Goal: Task Accomplishment & Management: Complete application form

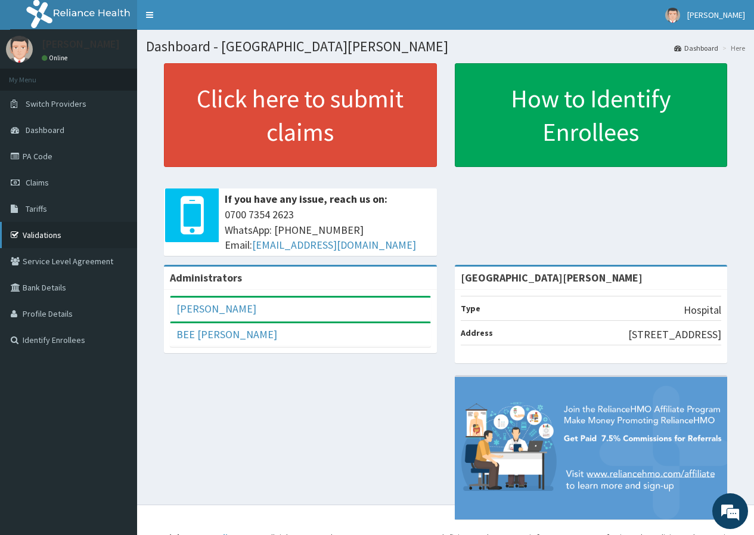
click at [51, 234] on link "Validations" at bounding box center [68, 235] width 137 height 26
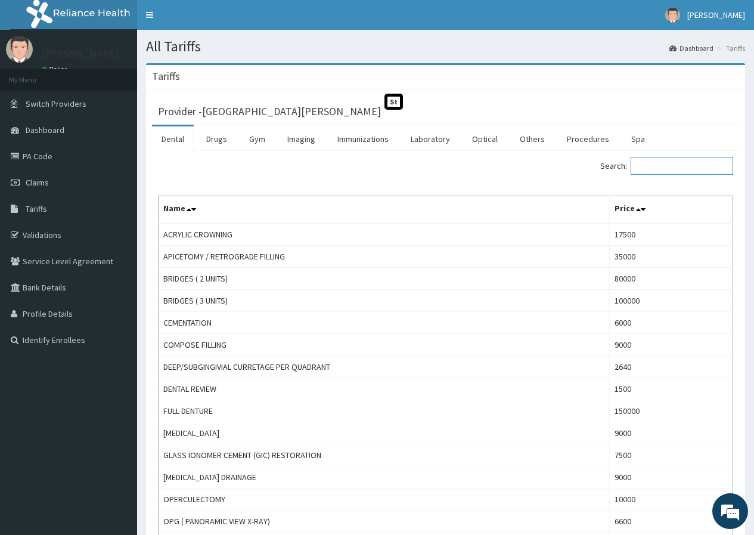
click at [660, 162] on input "Search:" at bounding box center [682, 166] width 103 height 18
click at [221, 145] on link "Drugs" at bounding box center [217, 138] width 40 height 25
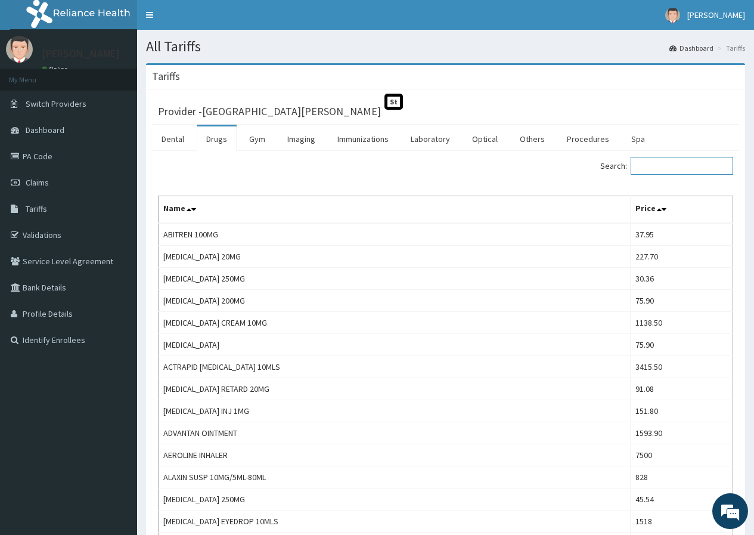
click at [665, 164] on input "Search:" at bounding box center [682, 166] width 103 height 18
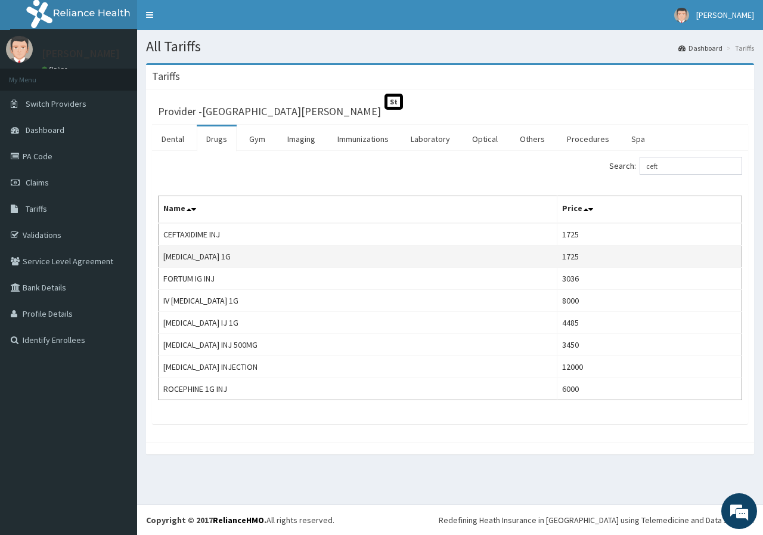
click at [212, 261] on td "CEFTRIAXONE 1G" at bounding box center [358, 257] width 399 height 22
click at [557, 256] on td "1725" at bounding box center [649, 257] width 185 height 22
click at [557, 255] on td "1725" at bounding box center [649, 257] width 185 height 22
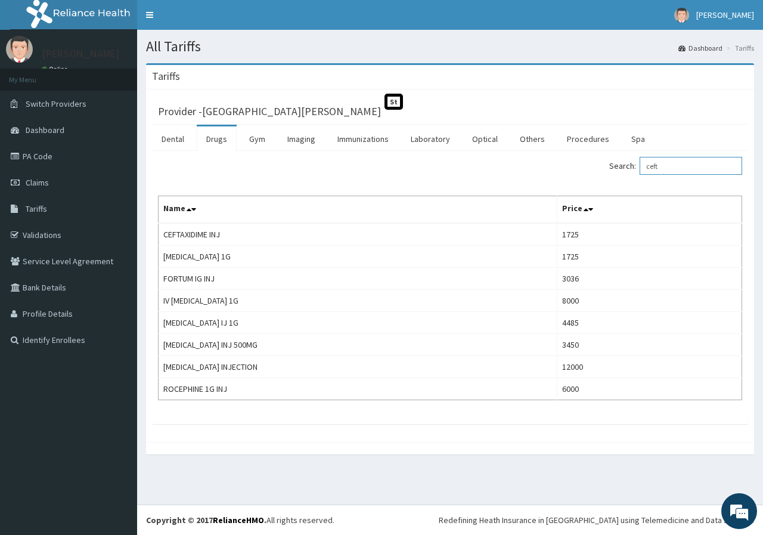
click at [673, 165] on input "ceft" at bounding box center [691, 166] width 103 height 18
click at [673, 166] on input "ceft" at bounding box center [691, 166] width 103 height 18
type input "dext"
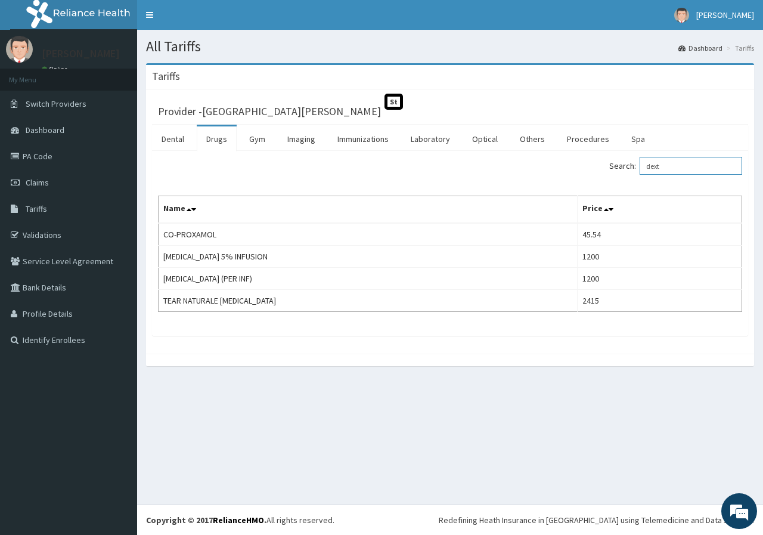
click at [678, 164] on input "dext" at bounding box center [691, 166] width 103 height 18
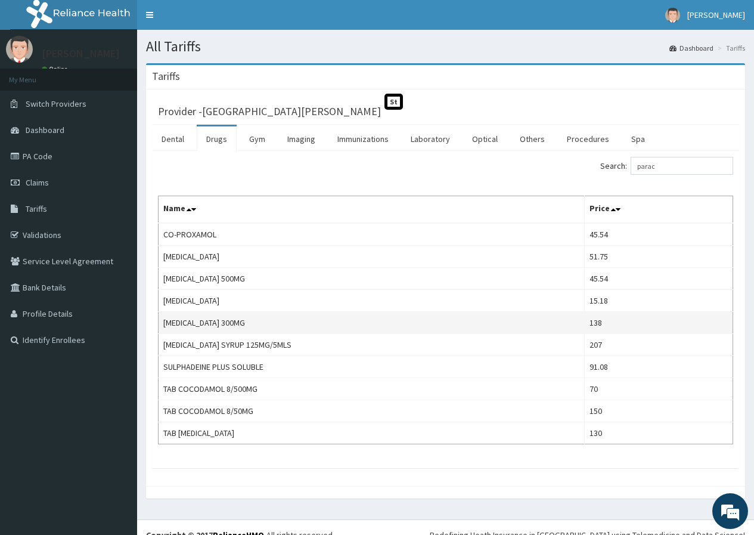
click at [578, 323] on td "PARACETAMOL 300MG" at bounding box center [372, 323] width 426 height 22
click at [238, 324] on td "PARACETAMOL 300MG" at bounding box center [372, 323] width 426 height 22
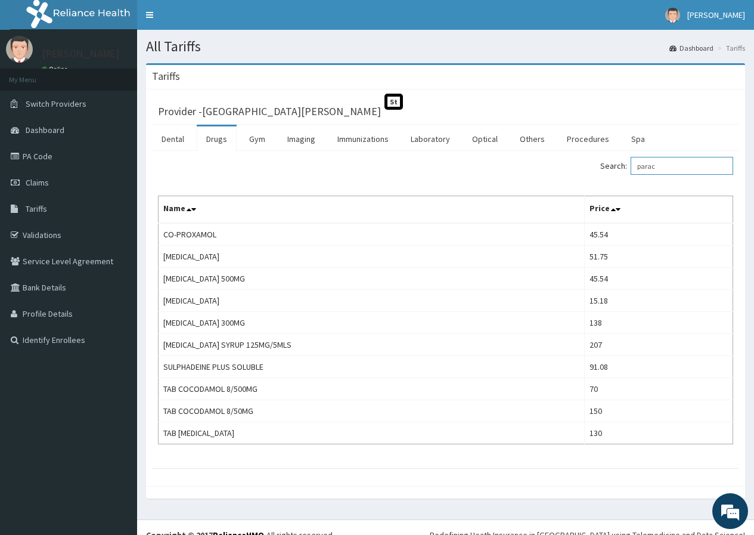
click at [664, 166] on input "parac" at bounding box center [682, 166] width 103 height 18
click at [661, 167] on input "parac" at bounding box center [682, 166] width 103 height 18
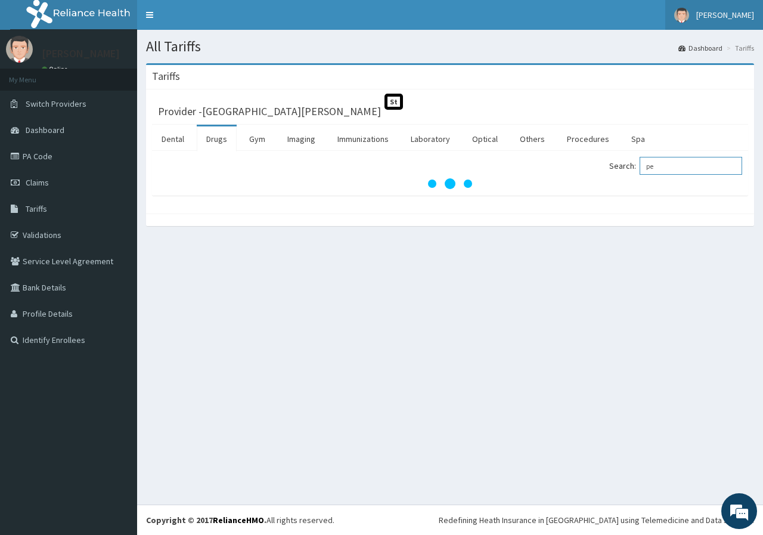
type input "pe"
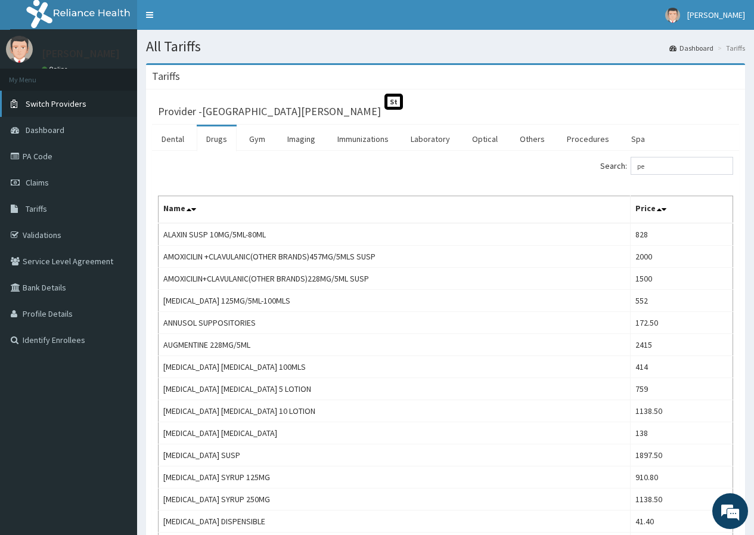
click at [66, 107] on span "Switch Providers" at bounding box center [56, 103] width 61 height 11
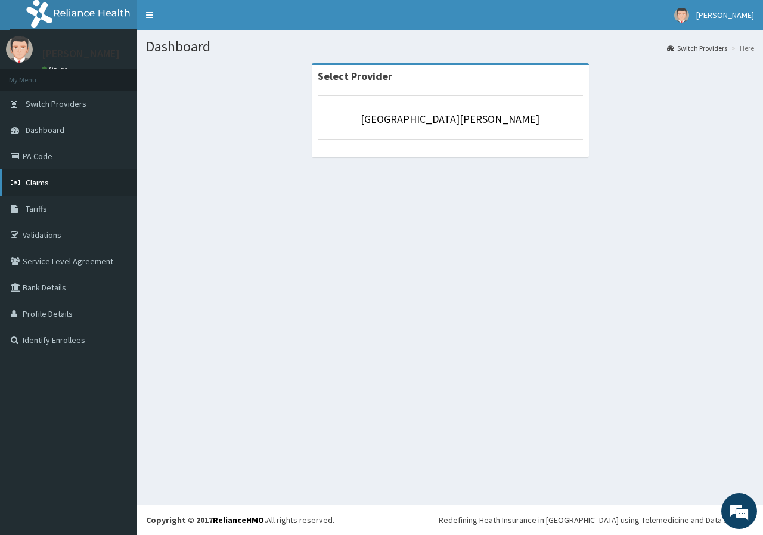
click at [42, 181] on span "Claims" at bounding box center [37, 182] width 23 height 11
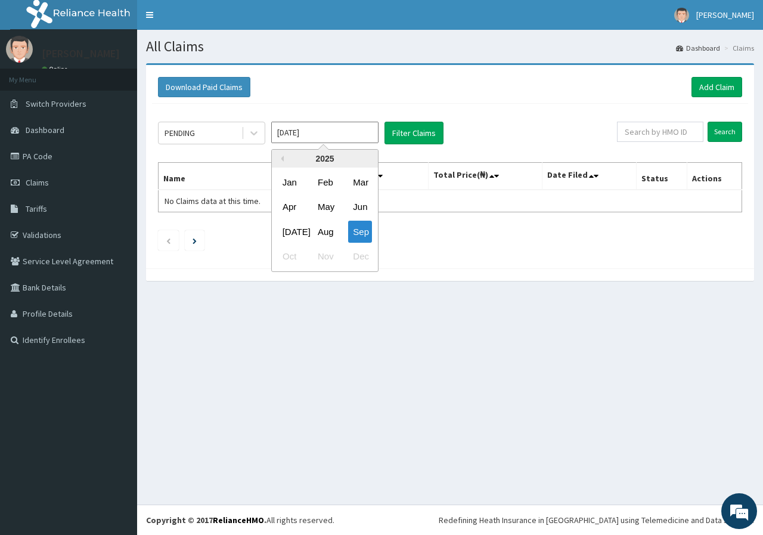
click at [318, 132] on input "Sep 2025" at bounding box center [324, 132] width 107 height 21
click at [357, 231] on div "Sep" at bounding box center [360, 232] width 24 height 22
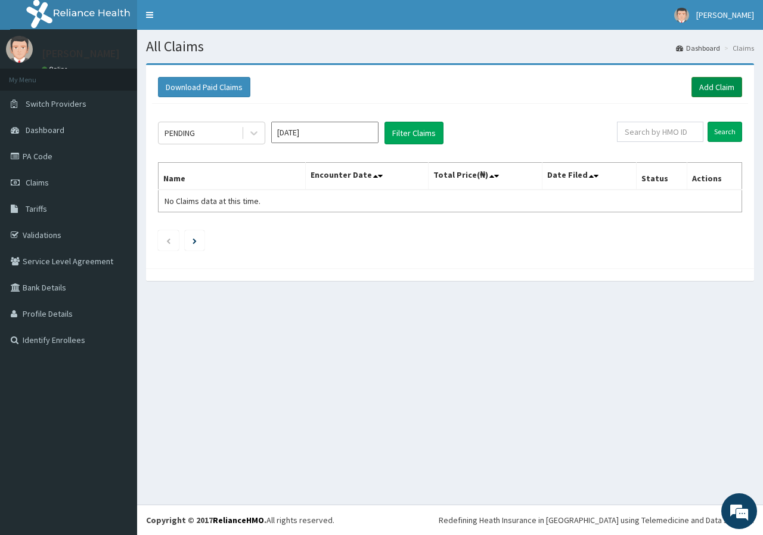
click at [728, 97] on link "Add Claim" at bounding box center [717, 87] width 51 height 20
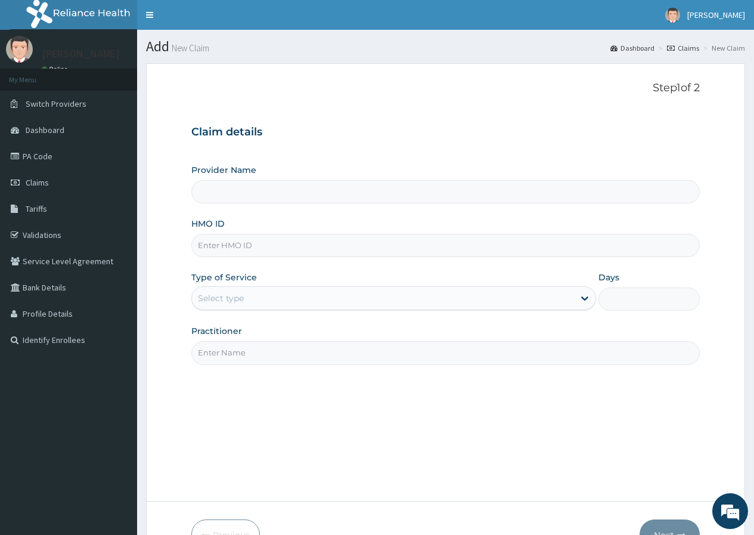
type input "[GEOGRAPHIC_DATA][PERSON_NAME]"
drag, startPoint x: 242, startPoint y: 192, endPoint x: 217, endPoint y: 196, distance: 25.3
click at [217, 196] on input "[GEOGRAPHIC_DATA][PERSON_NAME]" at bounding box center [445, 191] width 509 height 23
click at [234, 184] on input "[GEOGRAPHIC_DATA][PERSON_NAME]" at bounding box center [445, 191] width 509 height 23
click at [238, 194] on input "[GEOGRAPHIC_DATA][PERSON_NAME]" at bounding box center [445, 191] width 509 height 23
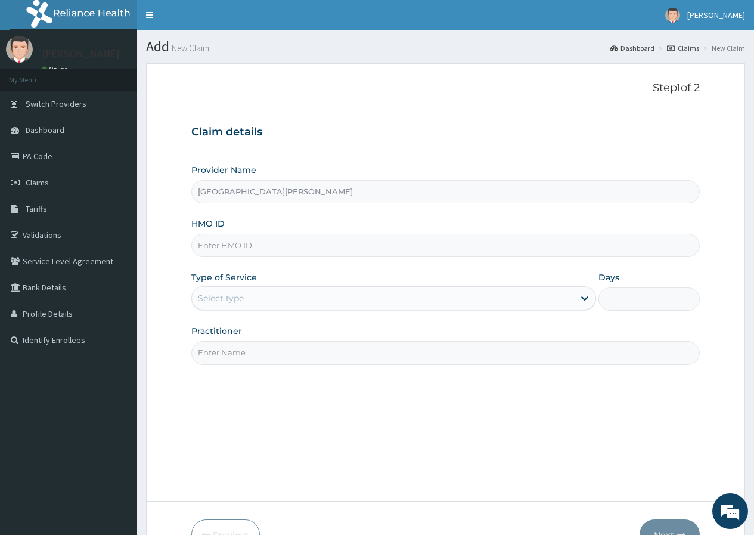
click at [225, 250] on input "HMO ID" at bounding box center [445, 245] width 509 height 23
paste input "FMC/10945/B"
type input "FMC/10945/B"
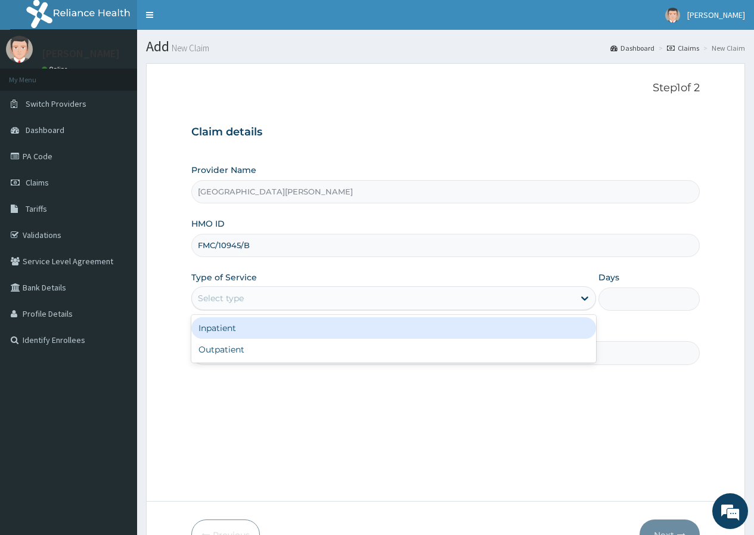
click at [231, 300] on div "Select type" at bounding box center [221, 298] width 46 height 12
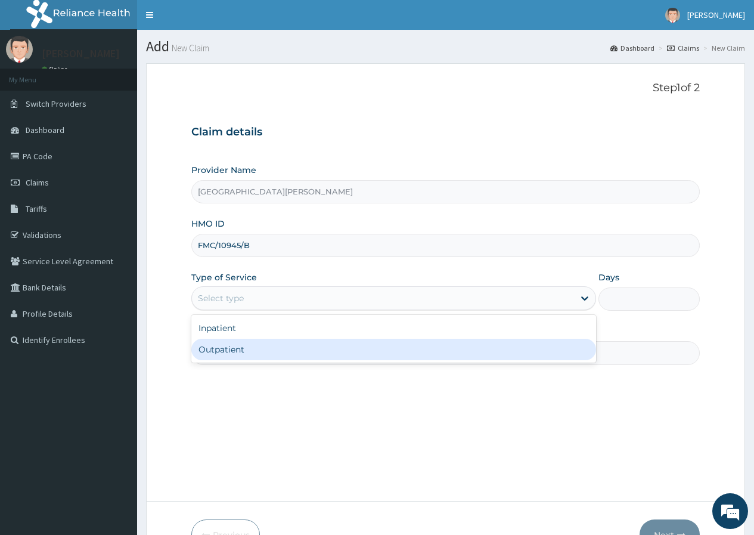
click at [231, 349] on div "Outpatient" at bounding box center [393, 349] width 405 height 21
type input "1"
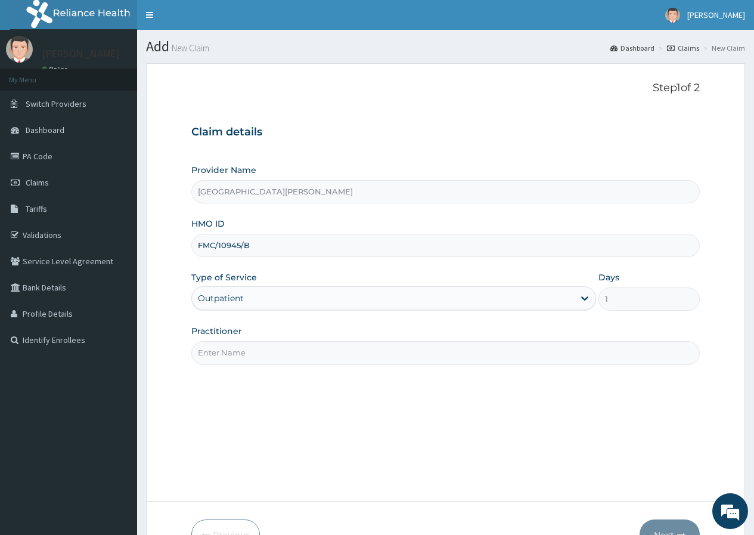
click at [232, 361] on input "Practitioner" at bounding box center [445, 352] width 509 height 23
click at [235, 358] on input "Practitioner" at bounding box center [445, 352] width 509 height 23
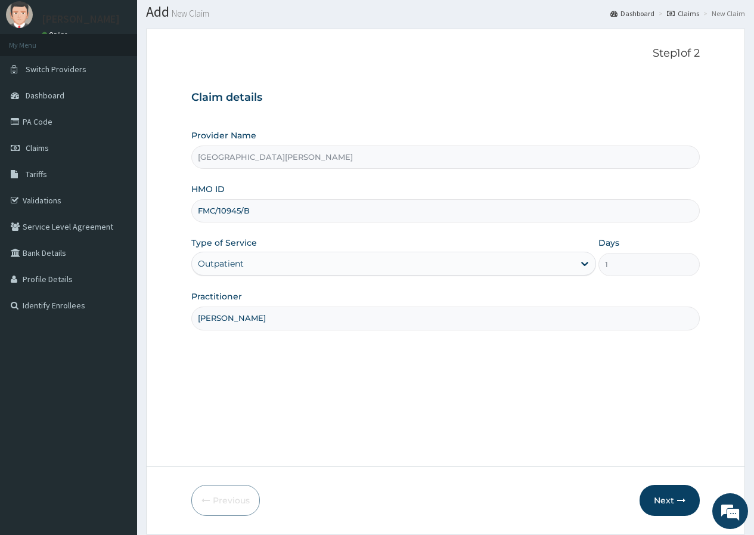
scroll to position [73, 0]
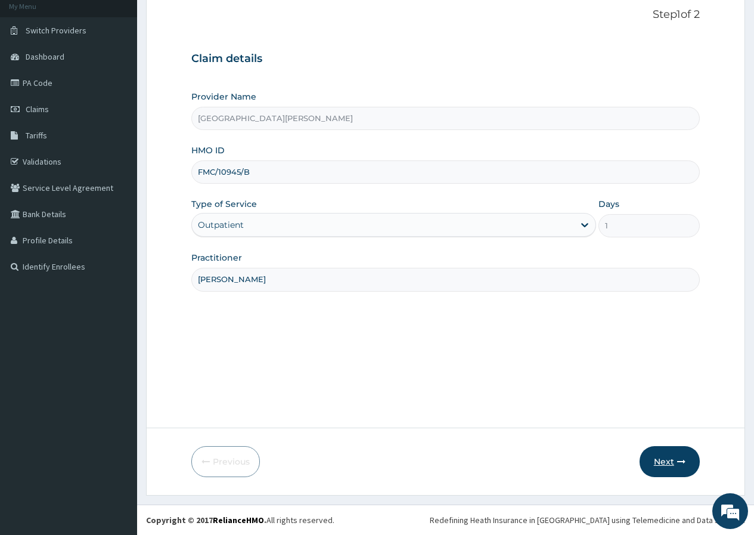
type input "[PERSON_NAME]"
click at [682, 464] on icon "button" at bounding box center [681, 461] width 8 height 8
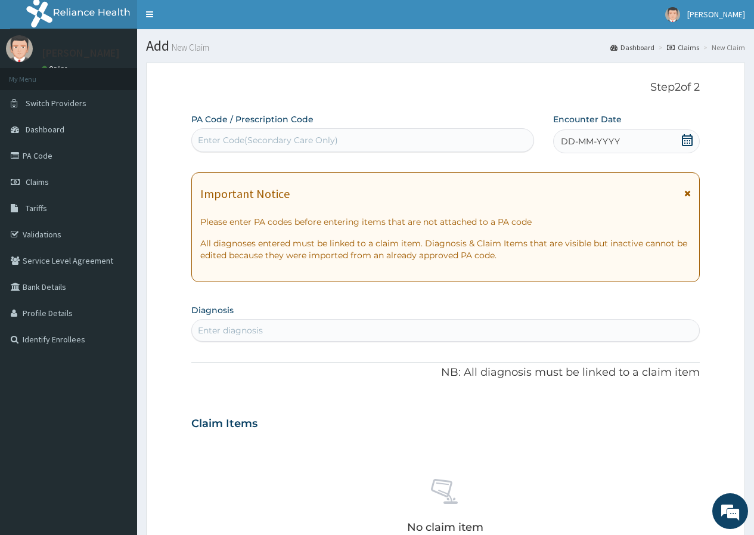
scroll to position [0, 0]
click at [686, 140] on icon at bounding box center [687, 141] width 12 height 12
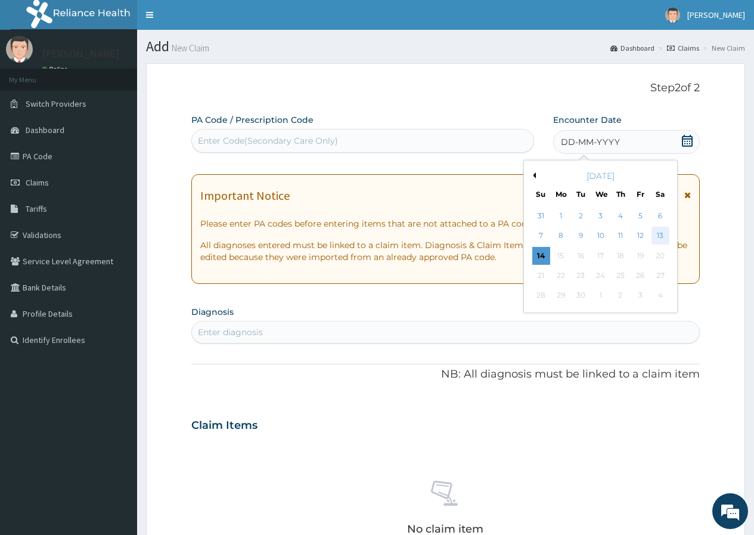
click at [661, 236] on div "13" at bounding box center [660, 236] width 18 height 18
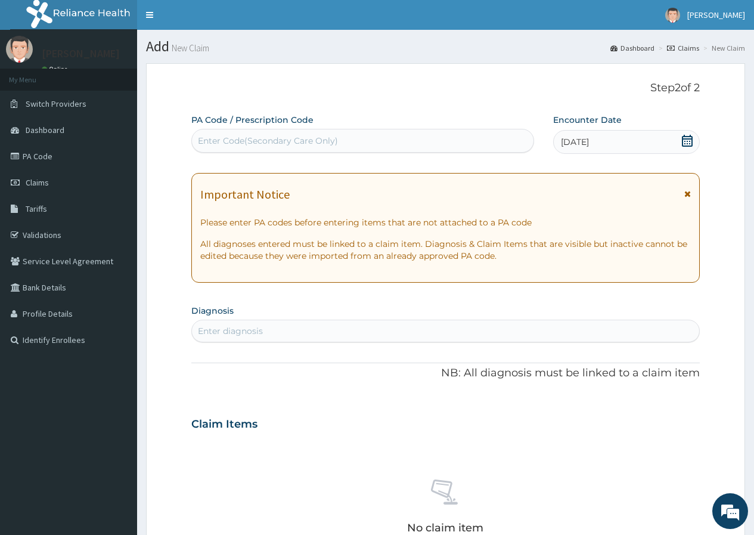
drag, startPoint x: 354, startPoint y: 144, endPoint x: 289, endPoint y: 134, distance: 66.3
drag, startPoint x: 289, startPoint y: 134, endPoint x: 262, endPoint y: 138, distance: 26.6
click at [262, 138] on div "Enter Code(Secondary Care Only)" at bounding box center [268, 141] width 140 height 12
paste input "PA/3FA219"
type input "PA/3FA219"
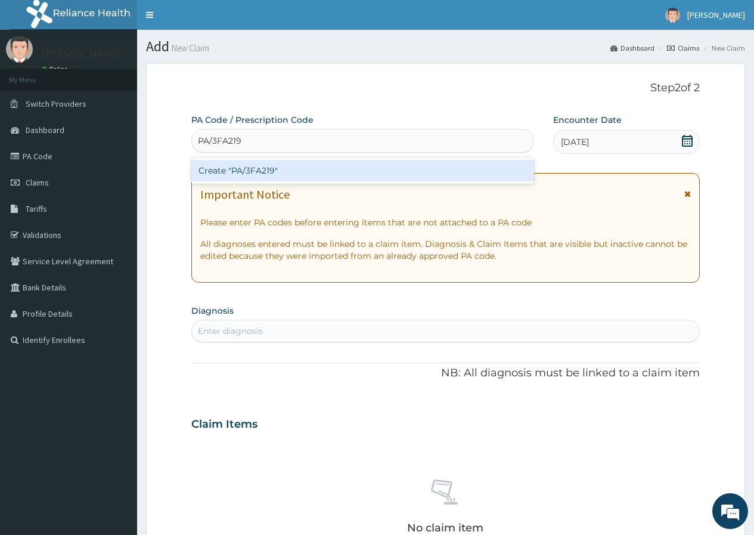
click at [297, 166] on div "Create "PA/3FA219"" at bounding box center [362, 170] width 342 height 21
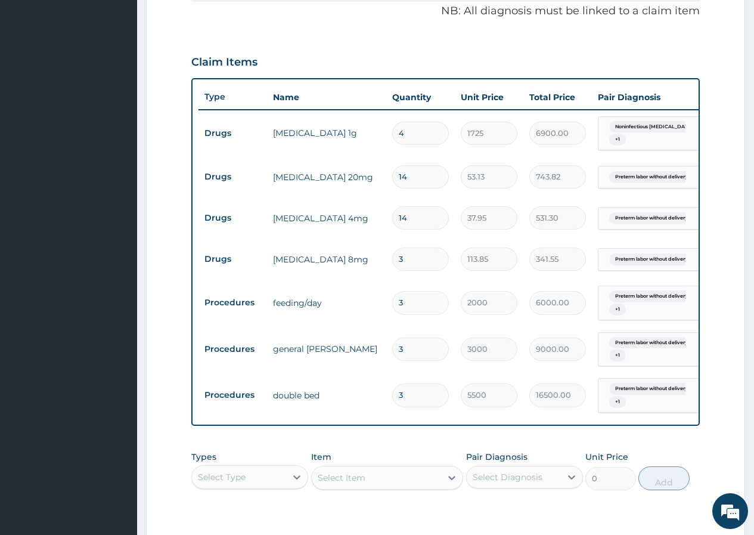
scroll to position [187, 0]
